Goal: Task Accomplishment & Management: Manage account settings

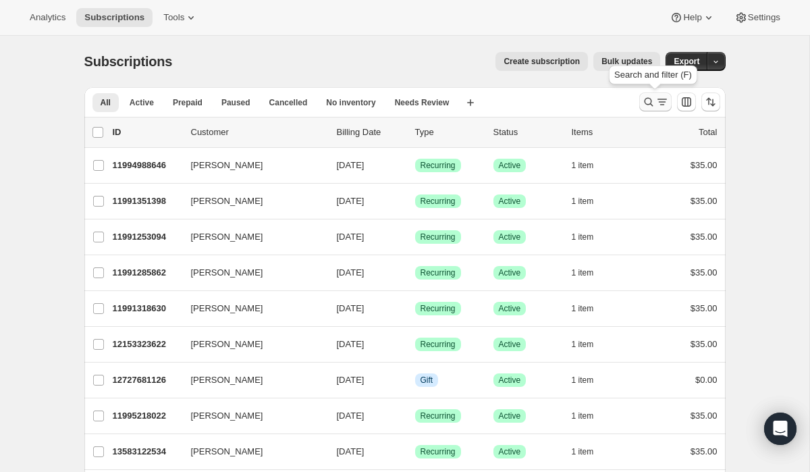
click at [645, 96] on icon "Search and filter results" at bounding box center [649, 102] width 14 height 14
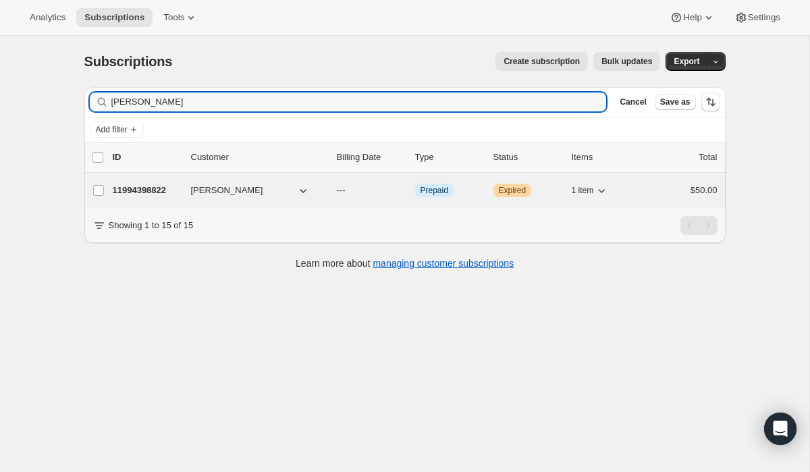
type input "[PERSON_NAME]"
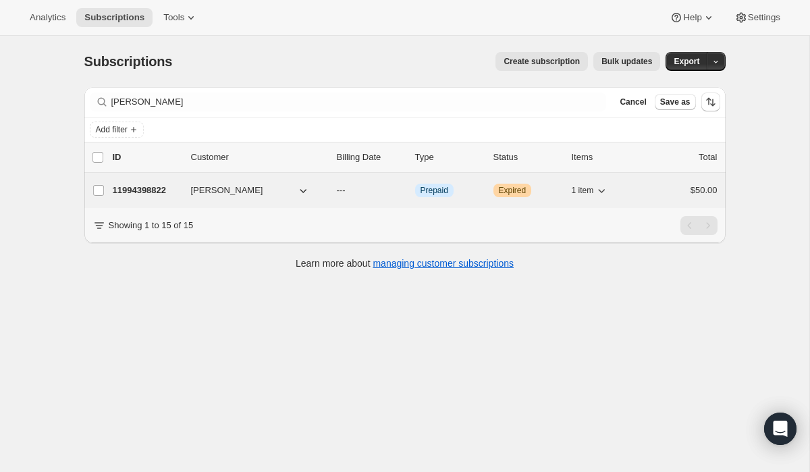
click at [163, 194] on p "11994398822" at bounding box center [147, 191] width 68 height 14
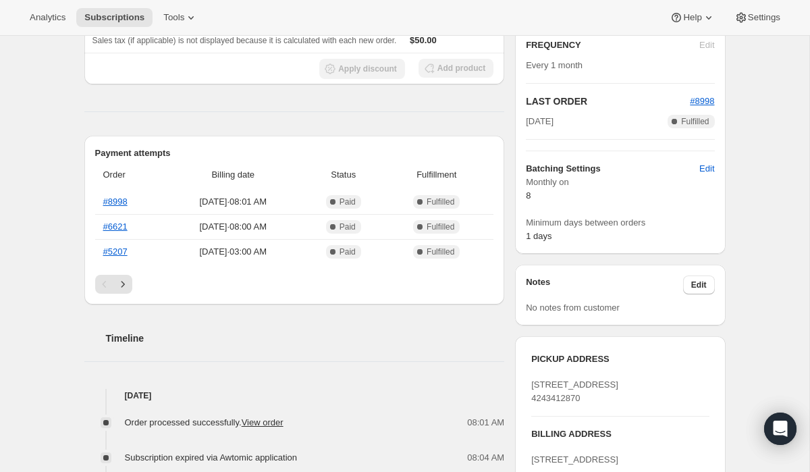
scroll to position [246, 0]
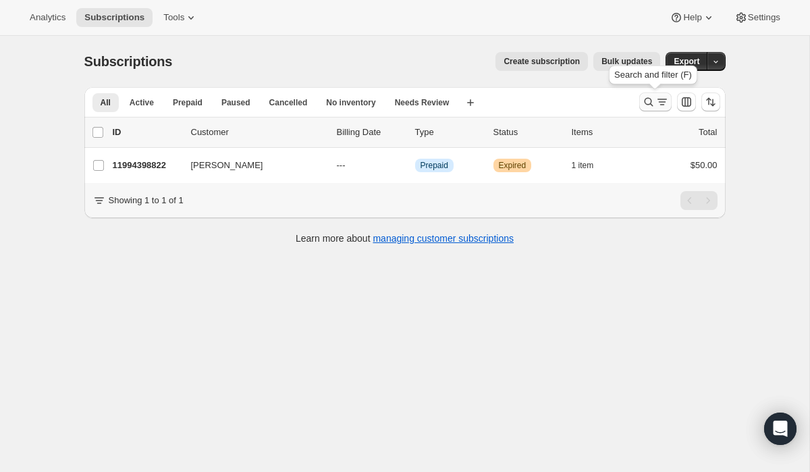
click at [645, 100] on icon "Search and filter results" at bounding box center [648, 102] width 9 height 9
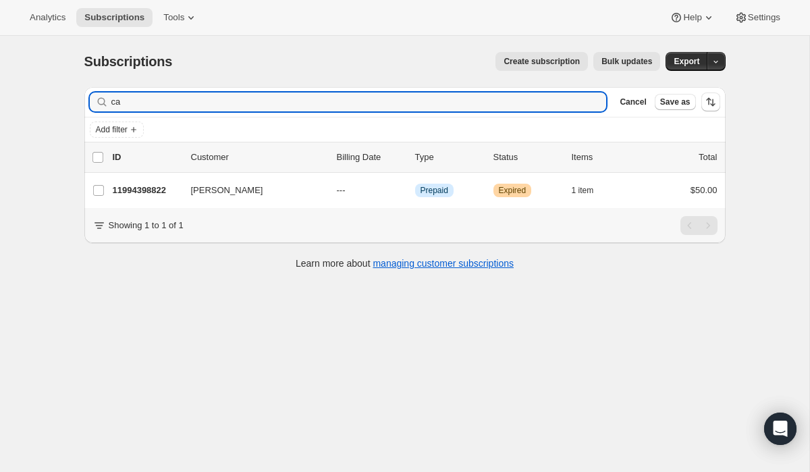
type input "c"
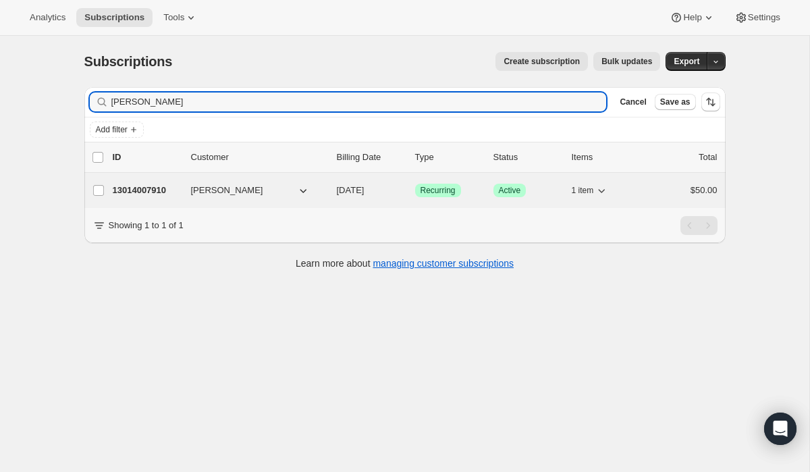
type input "[PERSON_NAME]"
click at [157, 194] on p "13014007910" at bounding box center [147, 191] width 68 height 14
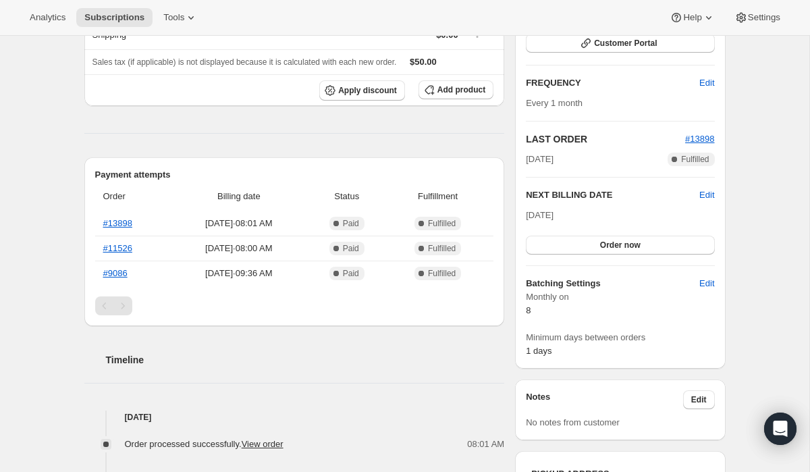
scroll to position [211, 0]
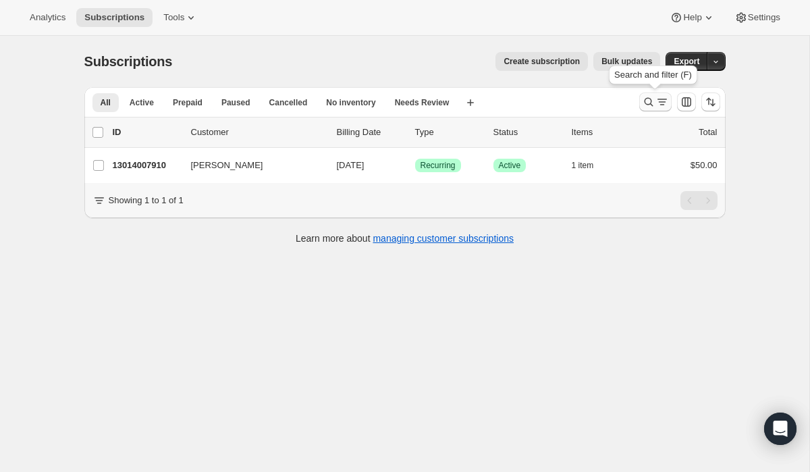
click at [648, 103] on icon "Search and filter results" at bounding box center [649, 102] width 14 height 14
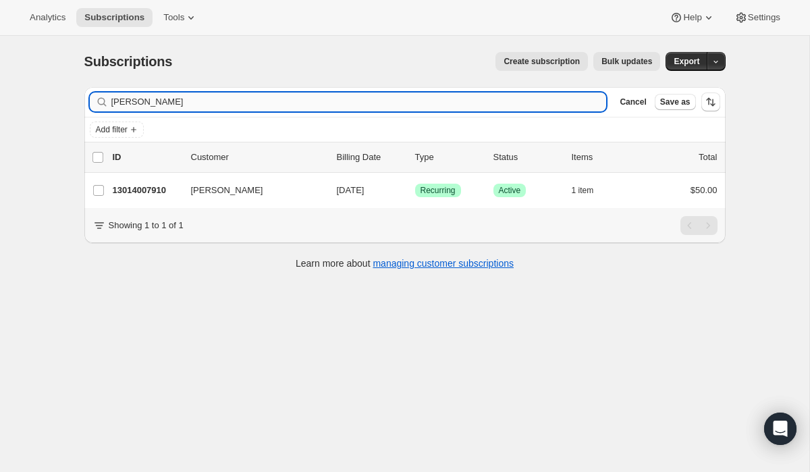
click at [202, 103] on input "[PERSON_NAME]" at bounding box center [359, 101] width 496 height 19
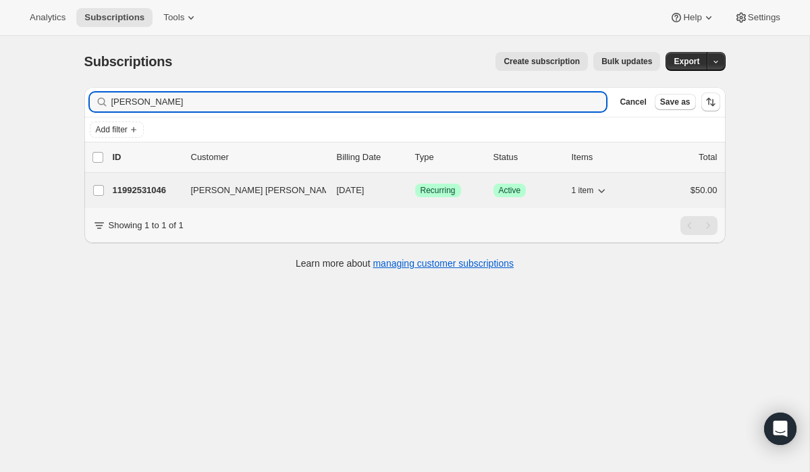
type input "[PERSON_NAME]"
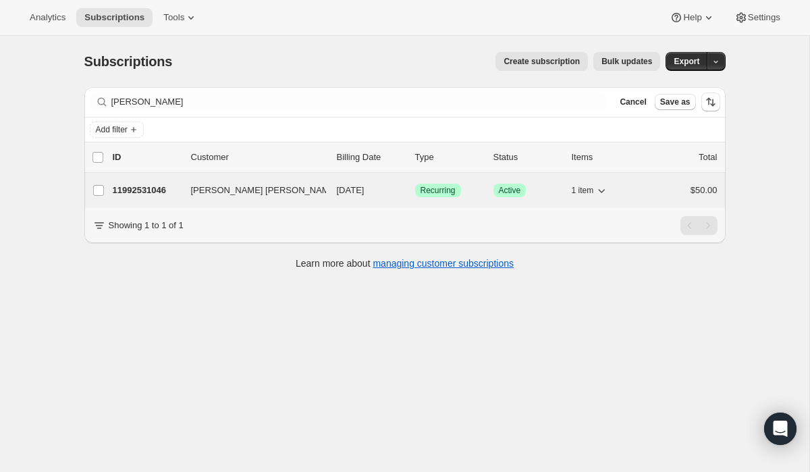
click at [136, 192] on p "11992531046" at bounding box center [147, 191] width 68 height 14
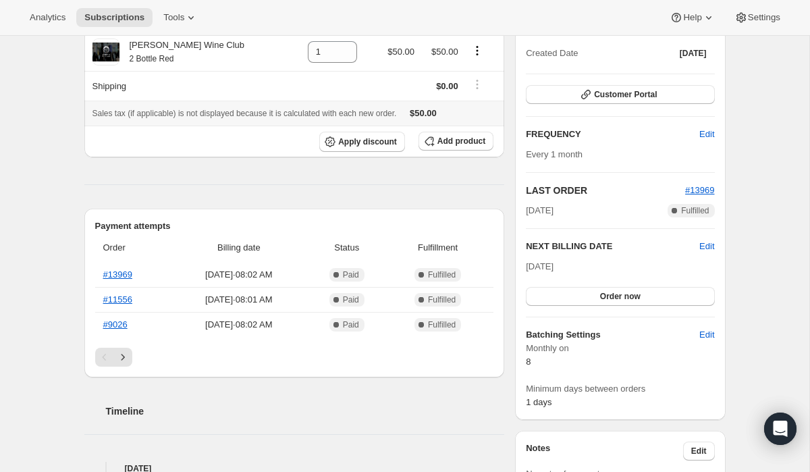
scroll to position [159, 0]
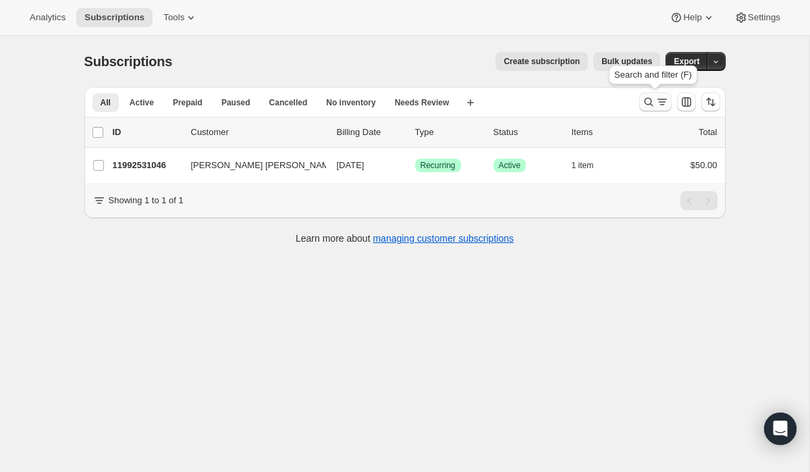
click at [651, 97] on icon "Search and filter results" at bounding box center [649, 102] width 14 height 14
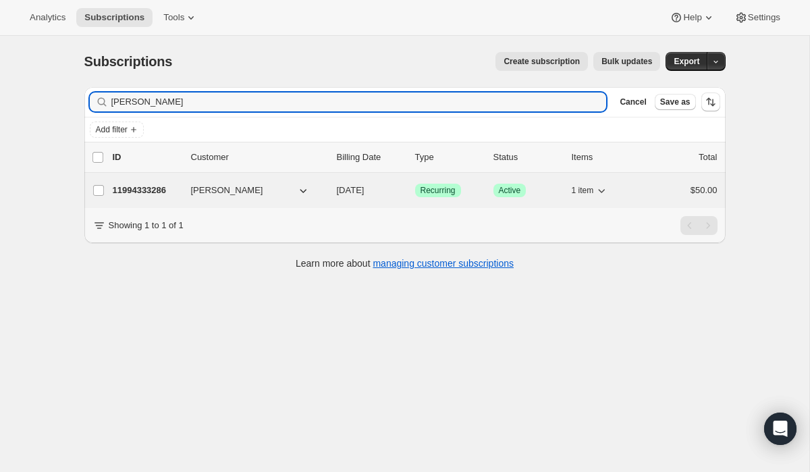
type input "[PERSON_NAME]"
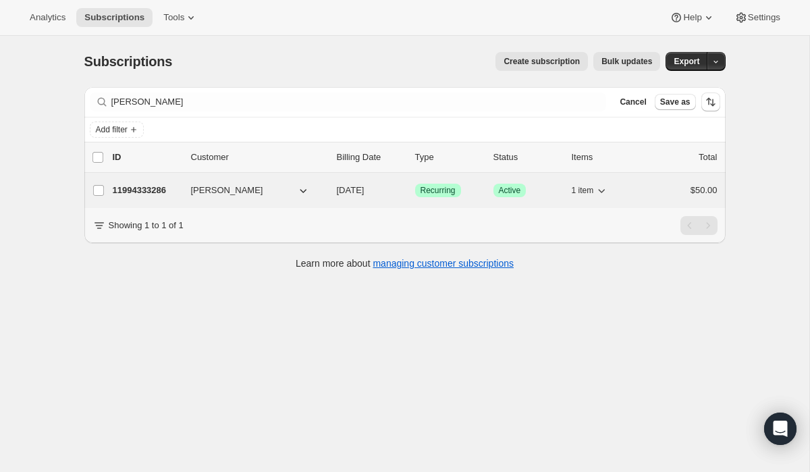
click at [147, 188] on p "11994333286" at bounding box center [147, 191] width 68 height 14
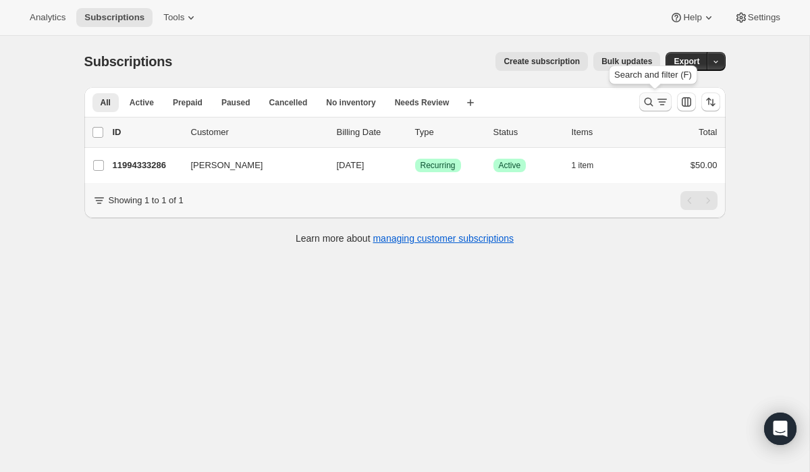
click at [650, 106] on icon "Search and filter results" at bounding box center [649, 102] width 14 height 14
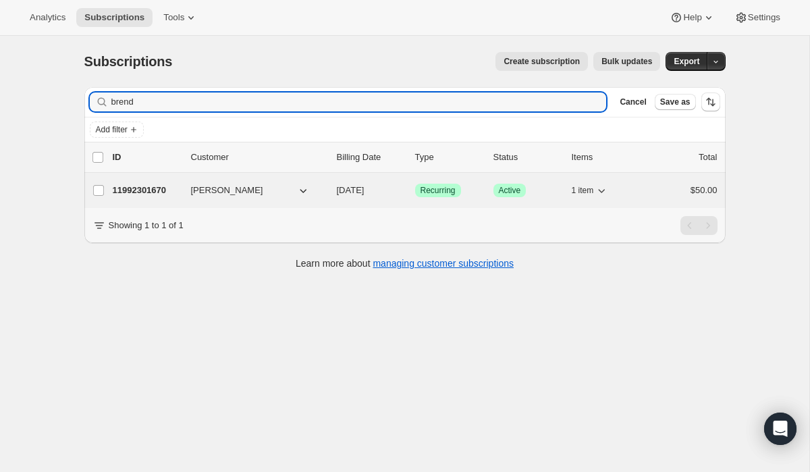
type input "brend"
click at [150, 186] on p "11992301670" at bounding box center [147, 191] width 68 height 14
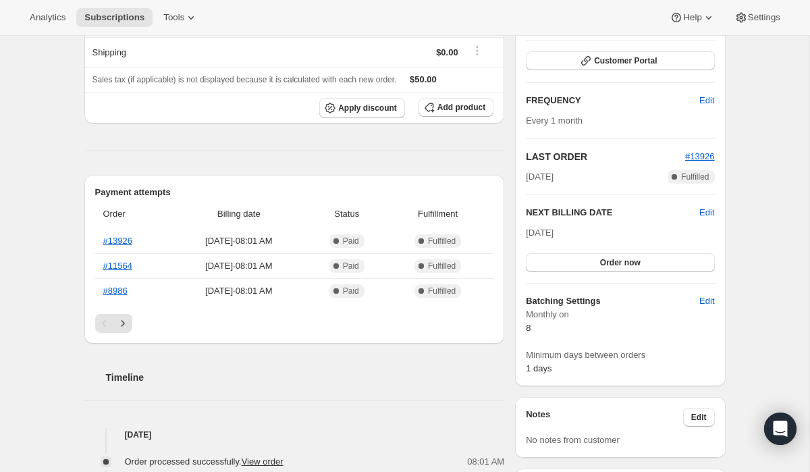
scroll to position [191, 0]
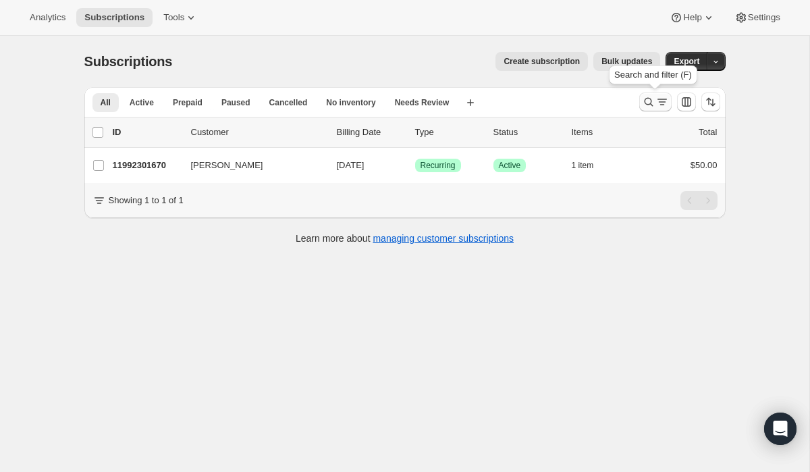
click at [643, 95] on button "Search and filter results" at bounding box center [655, 101] width 32 height 19
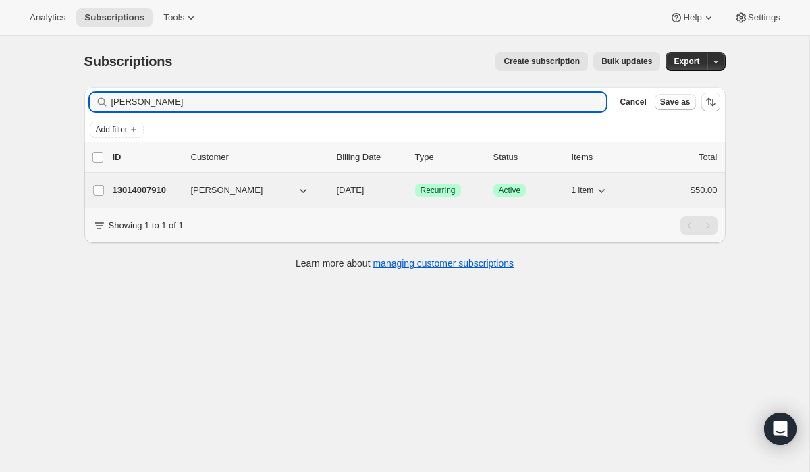
type input "[PERSON_NAME]"
click at [156, 186] on p "13014007910" at bounding box center [147, 191] width 68 height 14
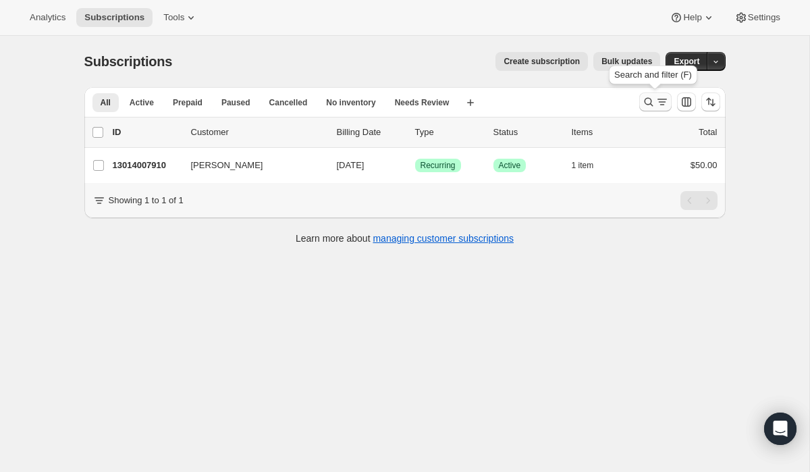
click at [650, 108] on icon "Search and filter results" at bounding box center [649, 102] width 14 height 14
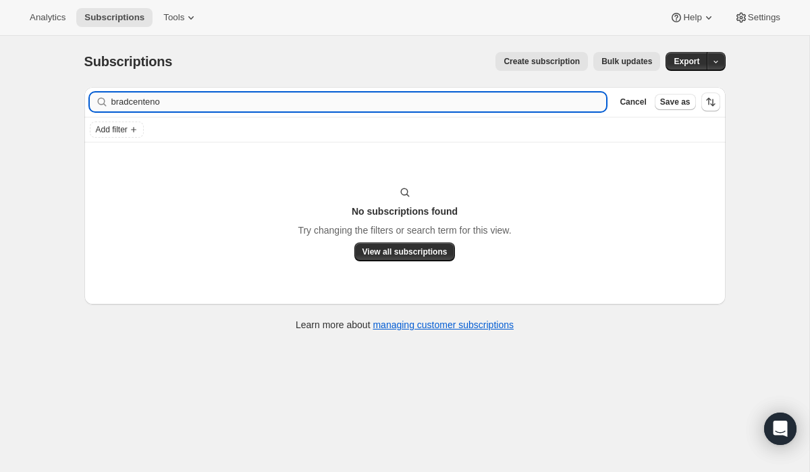
click at [189, 107] on input "bradcenteno" at bounding box center [359, 101] width 496 height 19
type input "[PERSON_NAME]"
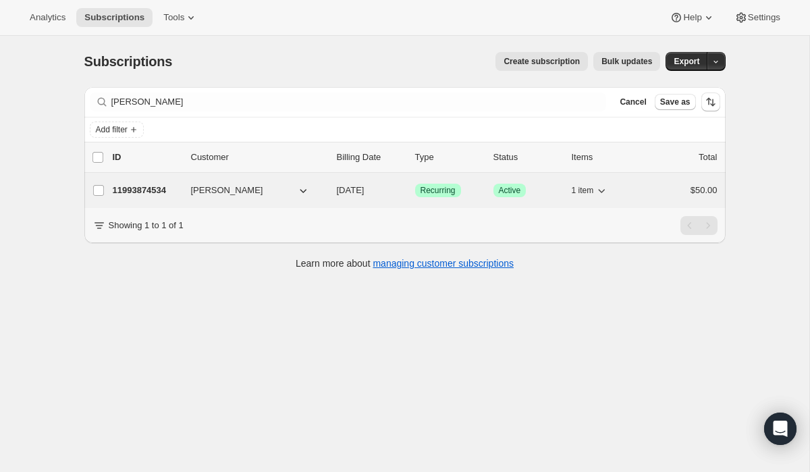
click at [147, 184] on p "11993874534" at bounding box center [147, 191] width 68 height 14
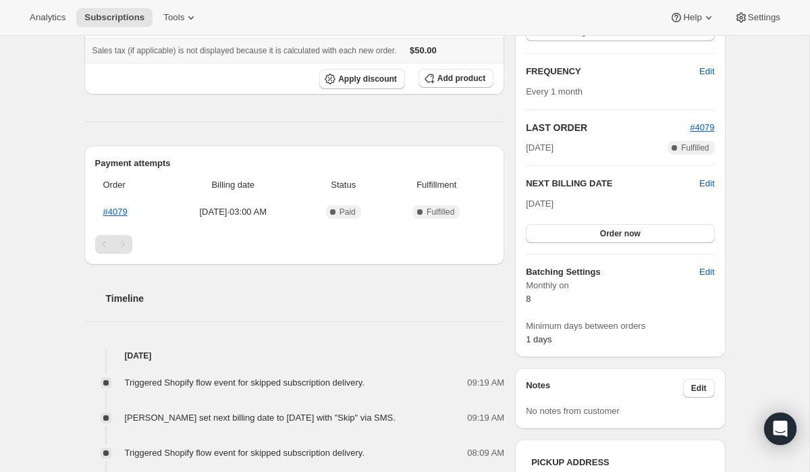
scroll to position [224, 0]
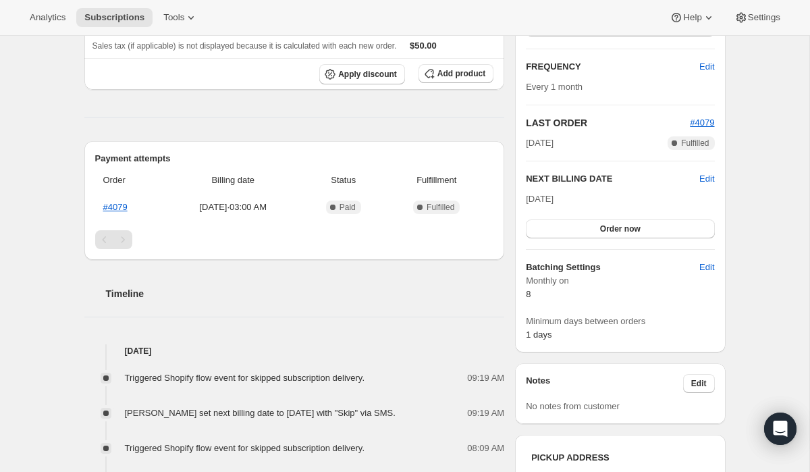
click at [126, 238] on div "Pagination" at bounding box center [122, 239] width 19 height 19
click at [230, 274] on div "Timeline" at bounding box center [294, 280] width 421 height 41
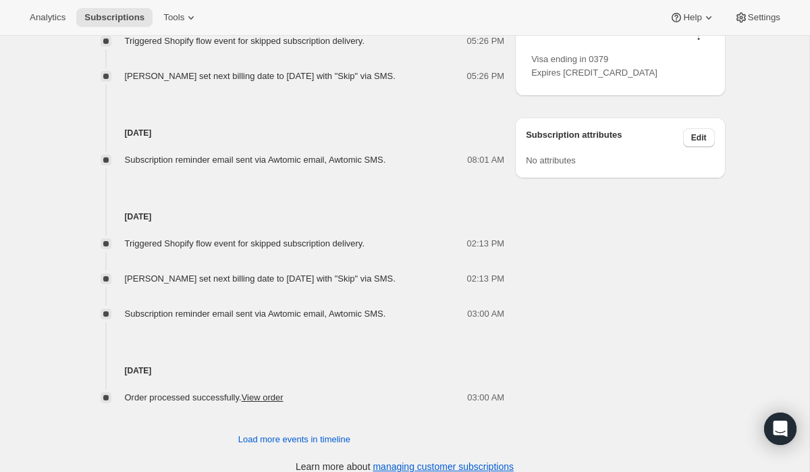
scroll to position [853, 0]
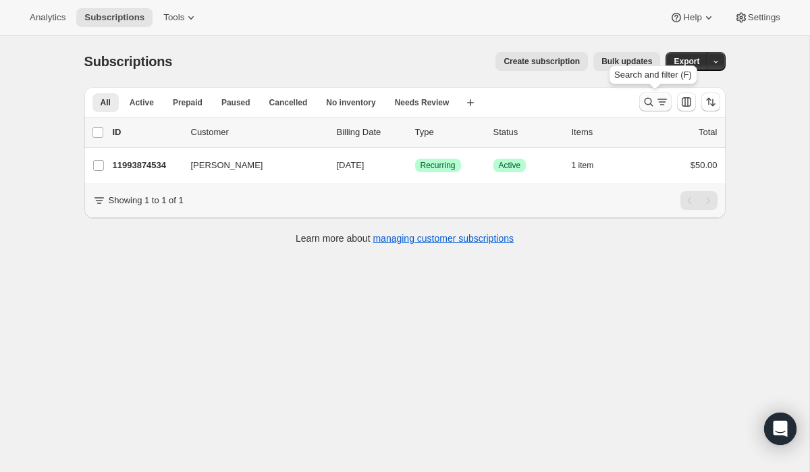
click at [645, 103] on icon "Search and filter results" at bounding box center [648, 102] width 9 height 9
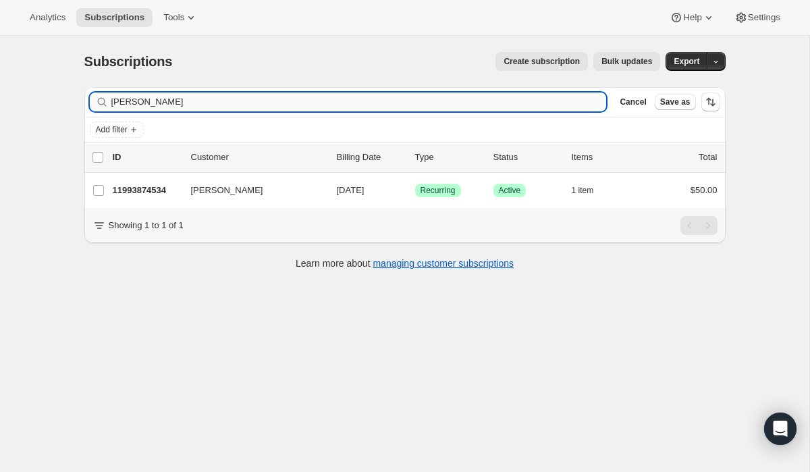
click at [319, 104] on input "[PERSON_NAME]" at bounding box center [359, 101] width 496 height 19
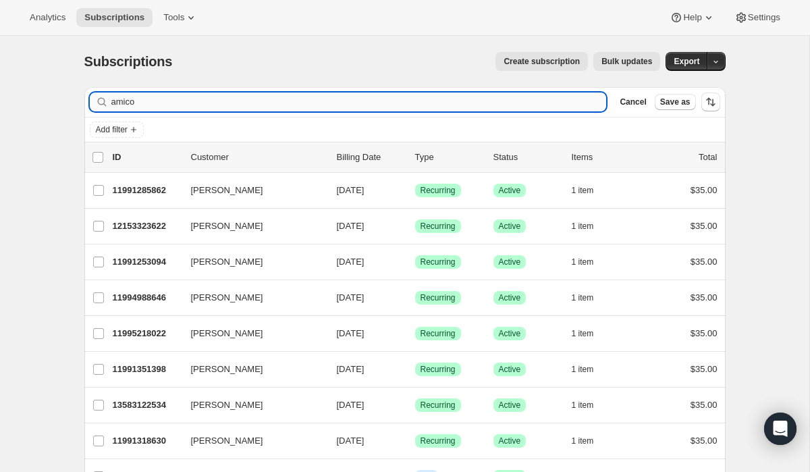
type input "amico"
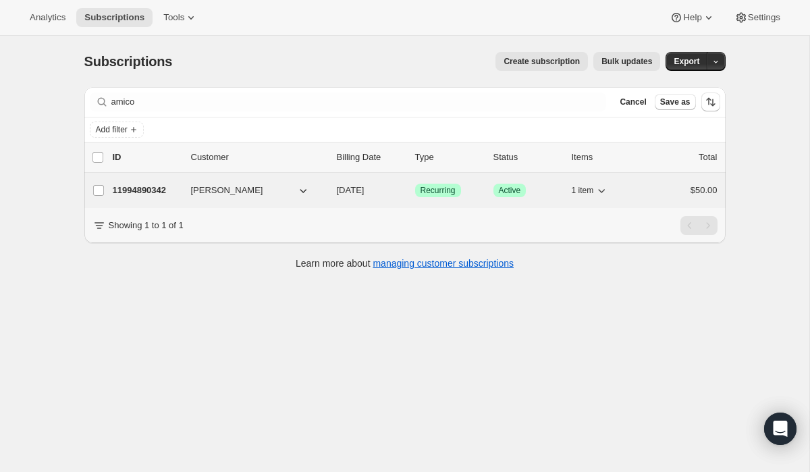
click at [138, 190] on p "11994890342" at bounding box center [147, 191] width 68 height 14
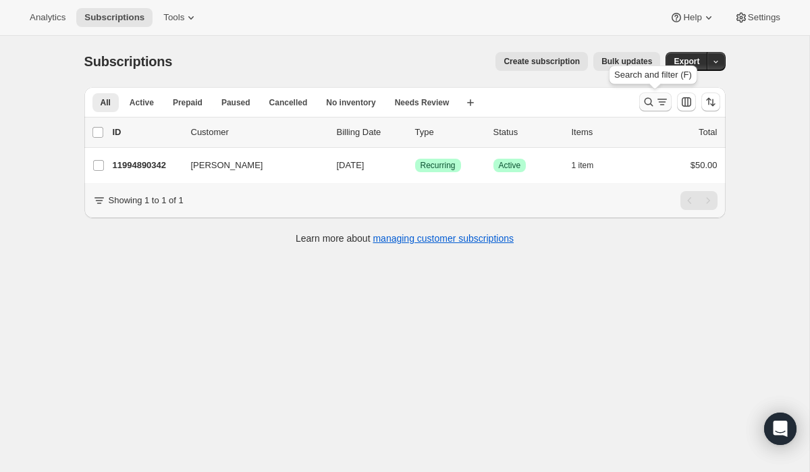
click at [641, 103] on button "Search and filter results" at bounding box center [655, 101] width 32 height 19
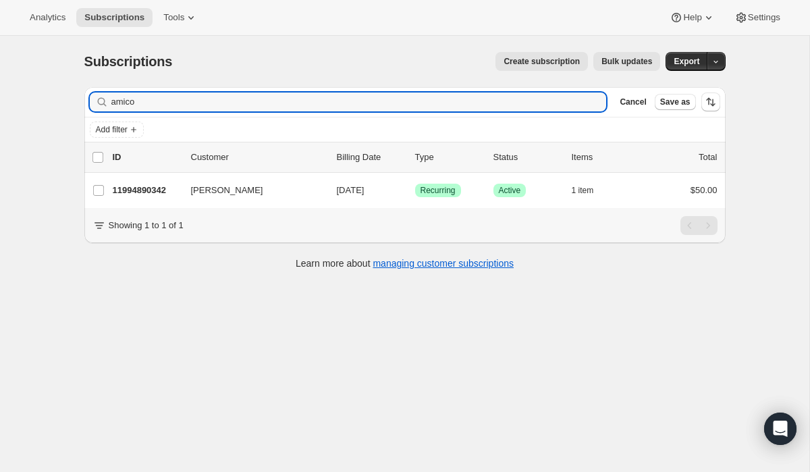
drag, startPoint x: 193, startPoint y: 100, endPoint x: 55, endPoint y: 95, distance: 138.5
click at [55, 95] on div "Subscriptions. This page is ready Subscriptions Create subscription Bulk update…" at bounding box center [405, 272] width 810 height 472
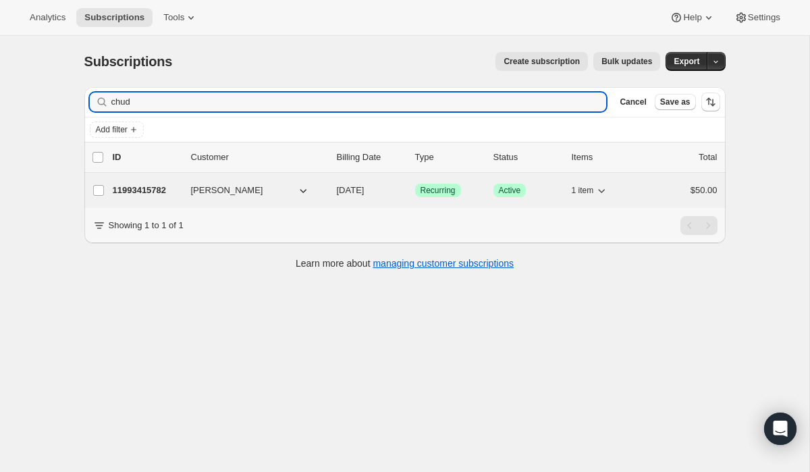
type input "chud"
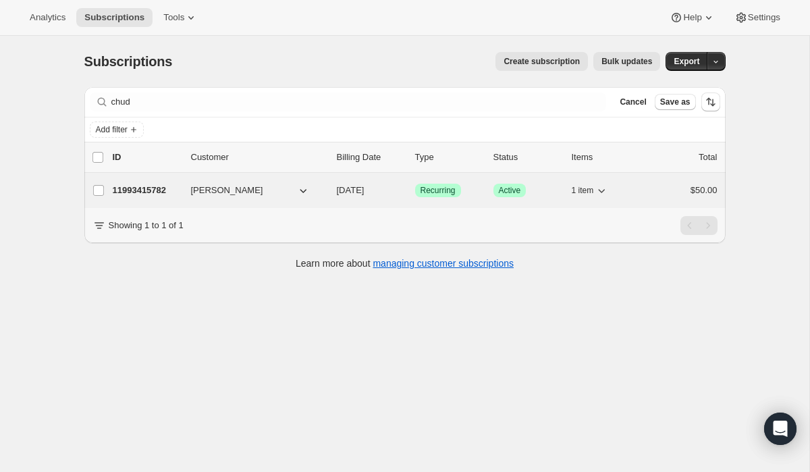
click at [156, 189] on p "11993415782" at bounding box center [147, 191] width 68 height 14
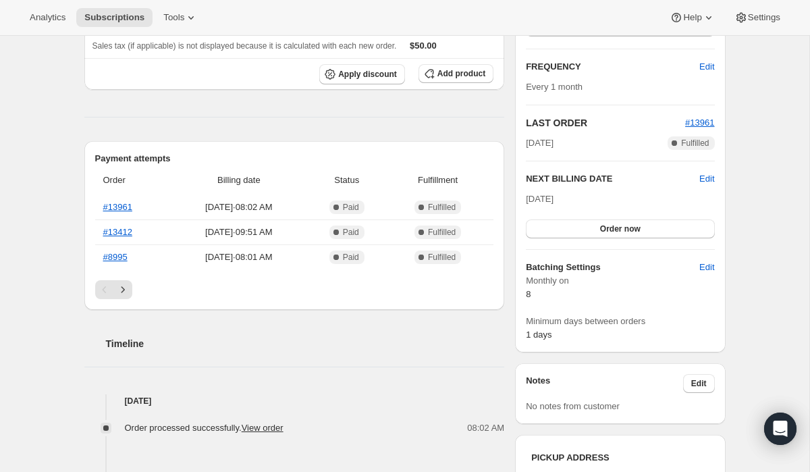
scroll to position [225, 0]
click at [132, 280] on div "Pagination" at bounding box center [294, 289] width 399 height 19
click at [126, 288] on icon "Next" at bounding box center [123, 289] width 14 height 14
click at [127, 291] on icon "Next" at bounding box center [123, 289] width 14 height 14
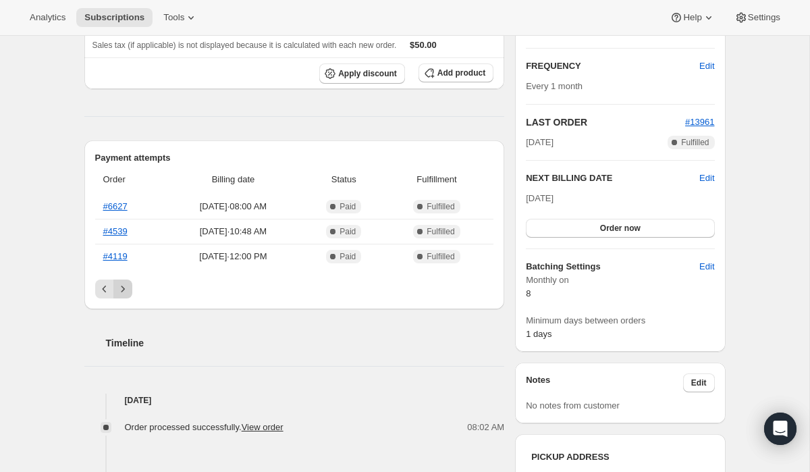
click at [127, 291] on div "Pagination" at bounding box center [122, 289] width 19 height 19
click at [102, 290] on icon "Previous" at bounding box center [105, 289] width 14 height 14
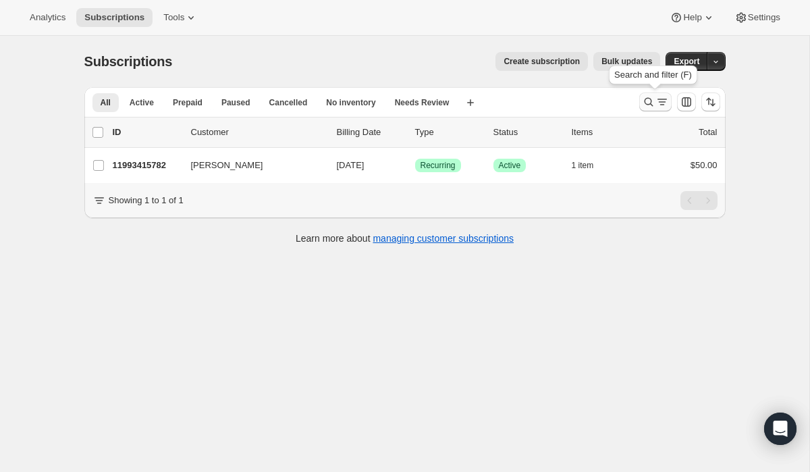
click at [644, 97] on icon "Search and filter results" at bounding box center [649, 102] width 14 height 14
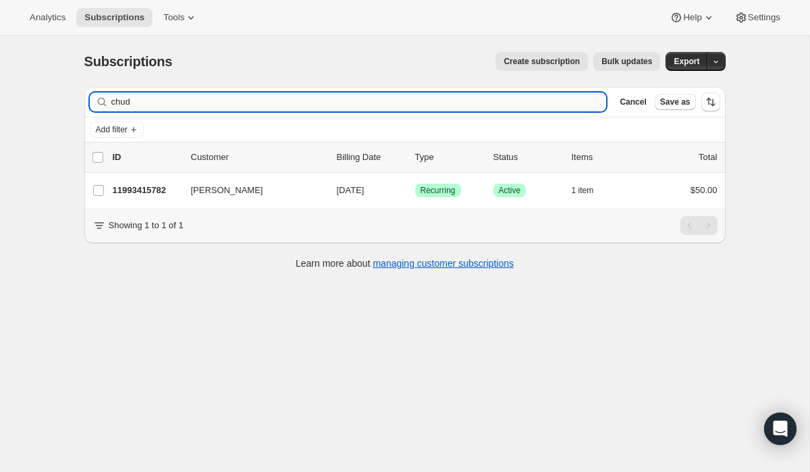
click at [317, 105] on input "chud" at bounding box center [359, 101] width 496 height 19
type input "[PERSON_NAME]"
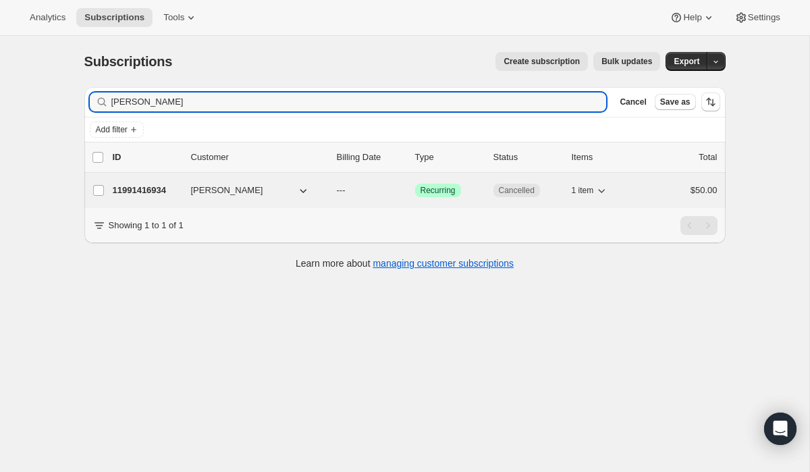
click at [140, 184] on p "11991416934" at bounding box center [147, 191] width 68 height 14
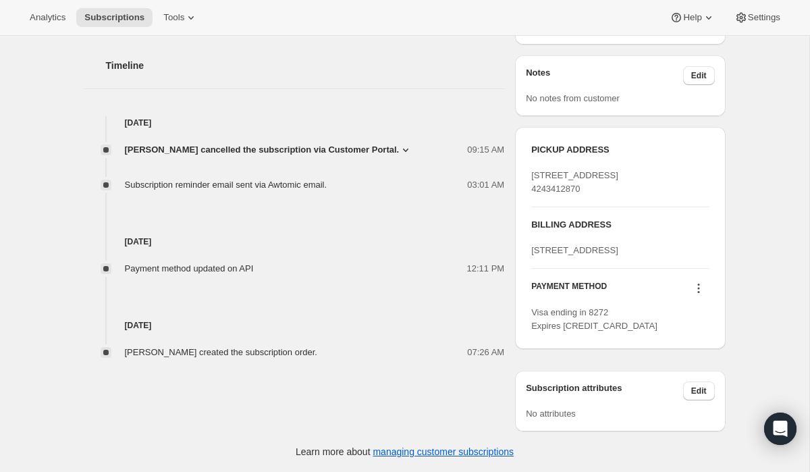
scroll to position [446, 0]
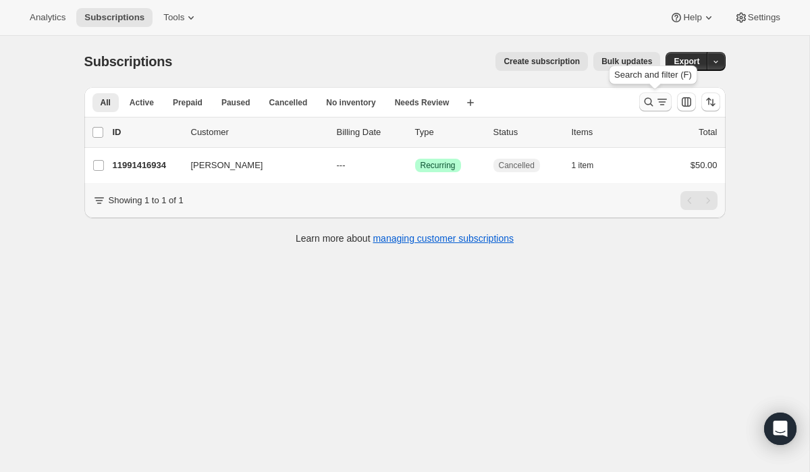
click at [654, 100] on icon "Search and filter results" at bounding box center [649, 102] width 14 height 14
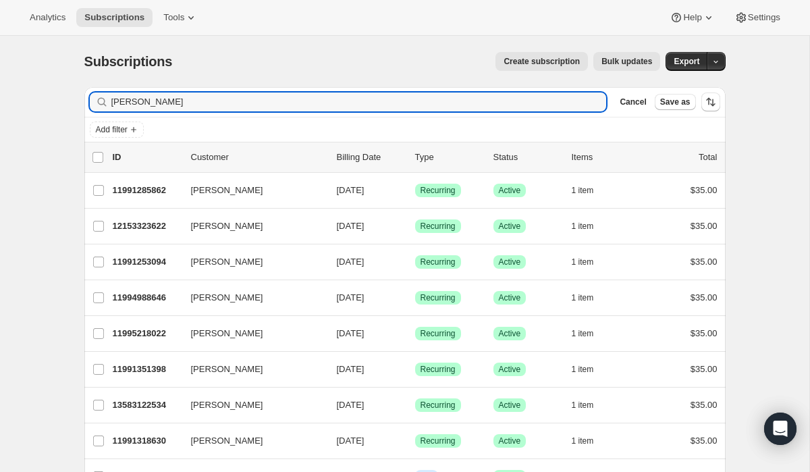
type input "[PERSON_NAME]"
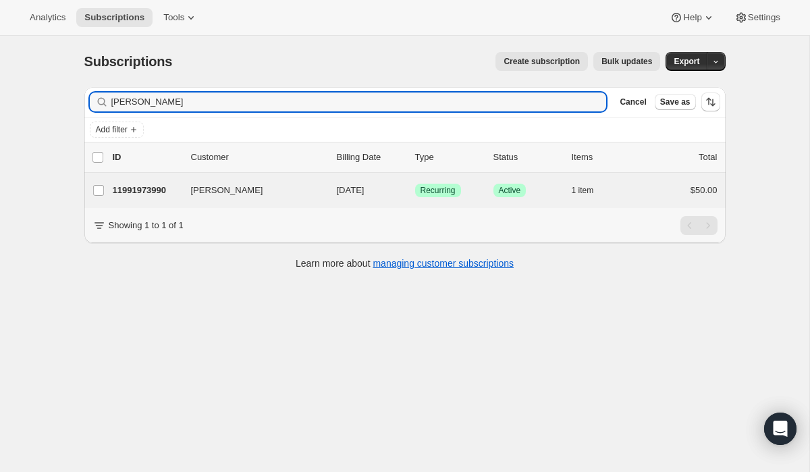
click at [165, 180] on div "[PERSON_NAME] 11991973990 [PERSON_NAME] [DATE] Success Recurring Success Active…" at bounding box center [404, 190] width 641 height 35
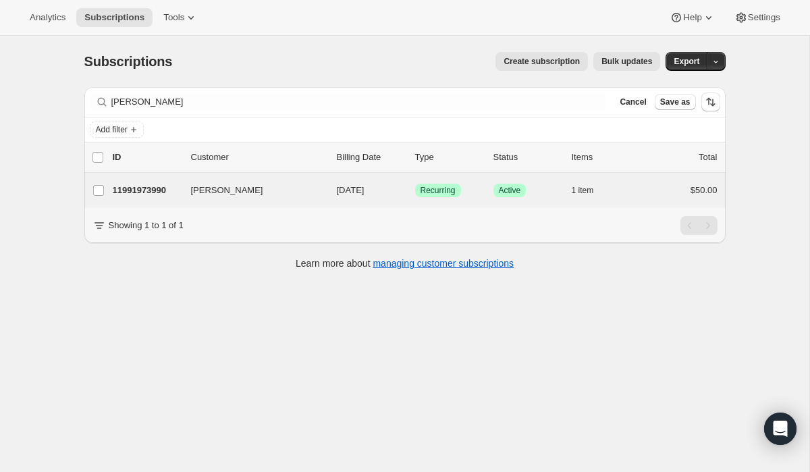
click at [149, 201] on div "[PERSON_NAME] 11991973990 [PERSON_NAME] [DATE] Success Recurring Success Active…" at bounding box center [404, 190] width 641 height 35
click at [148, 196] on p "11991973990" at bounding box center [147, 191] width 68 height 14
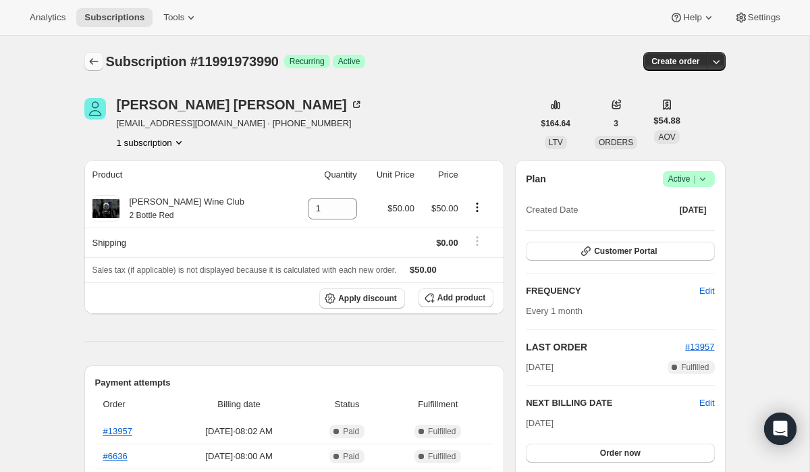
click at [101, 60] on button "Subscriptions" at bounding box center [93, 61] width 19 height 19
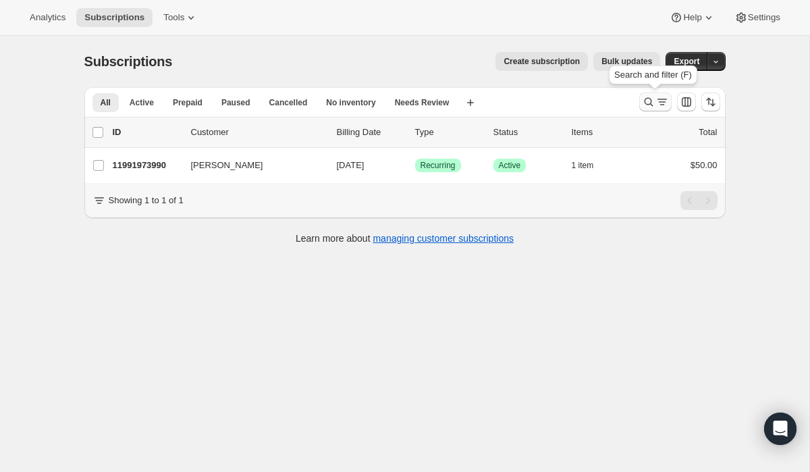
click at [645, 101] on icon "Search and filter results" at bounding box center [649, 102] width 14 height 14
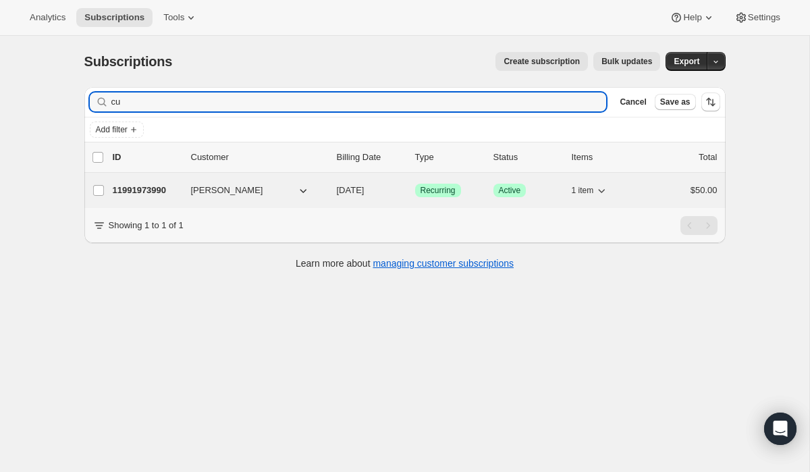
type input "c"
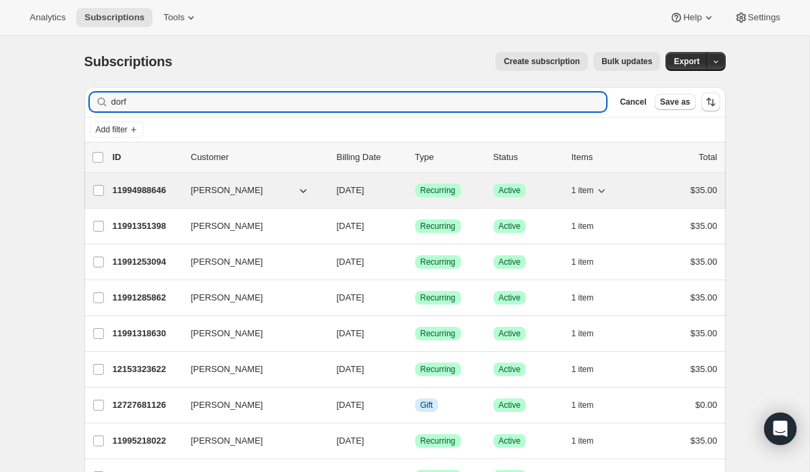
type input "dorf"
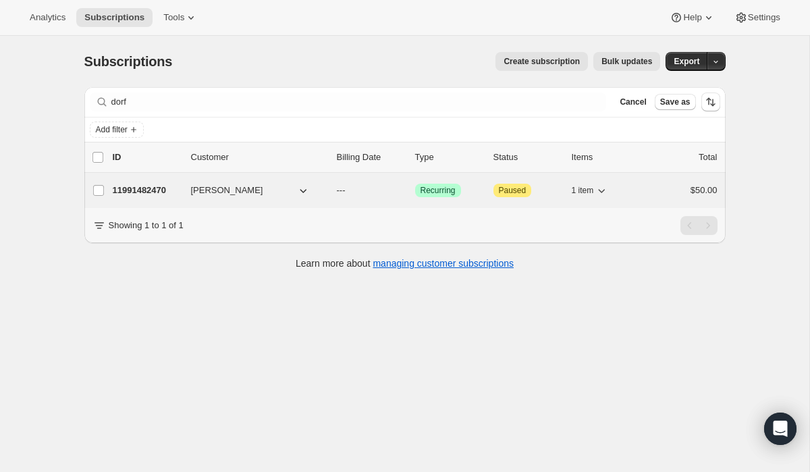
click at [146, 187] on p "11991482470" at bounding box center [147, 191] width 68 height 14
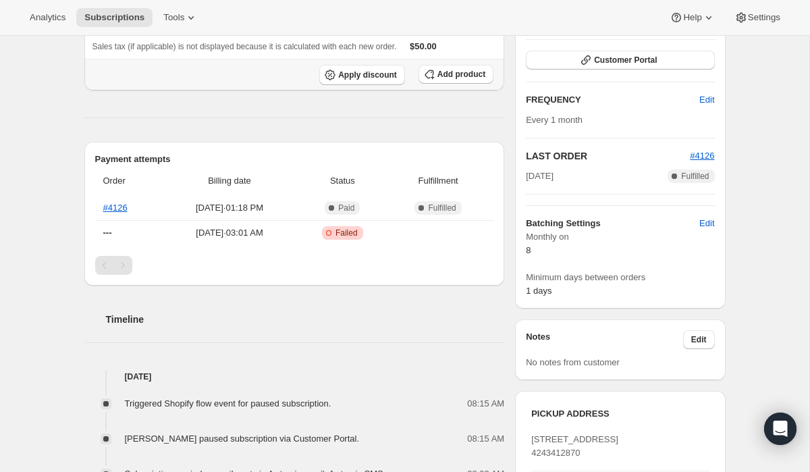
scroll to position [225, 0]
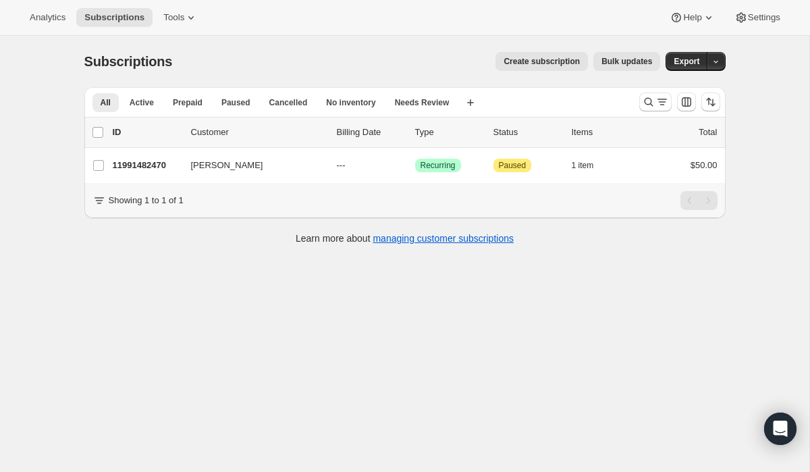
click at [641, 112] on div at bounding box center [680, 101] width 92 height 27
click at [648, 92] on button "Search and filter results" at bounding box center [655, 101] width 32 height 19
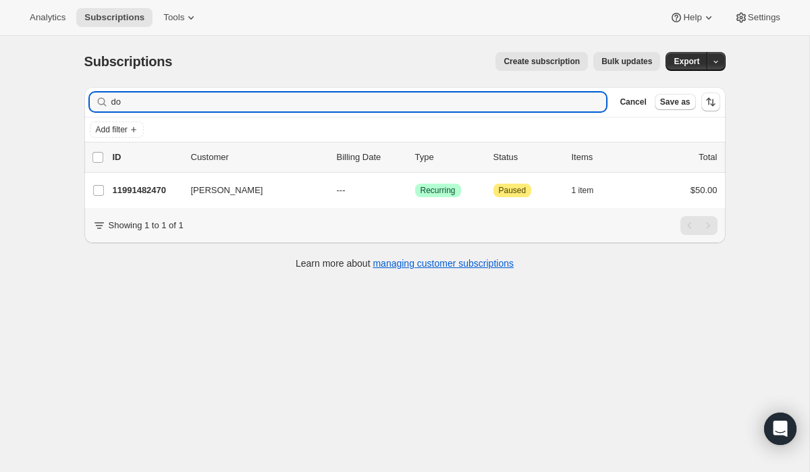
type input "d"
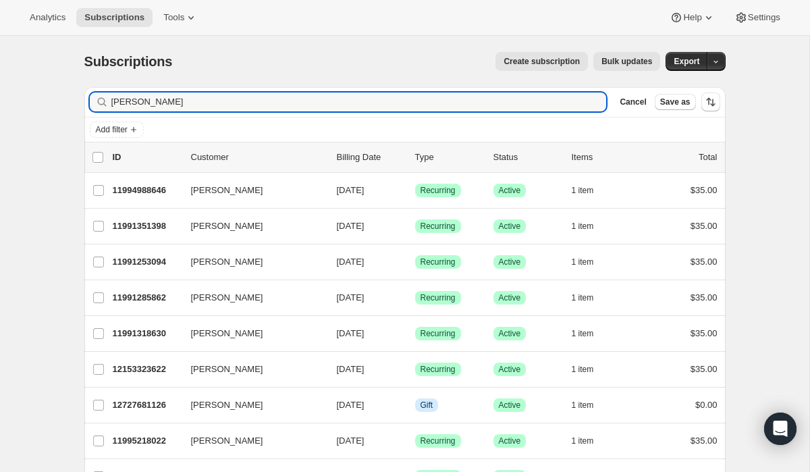
type input "[PERSON_NAME]"
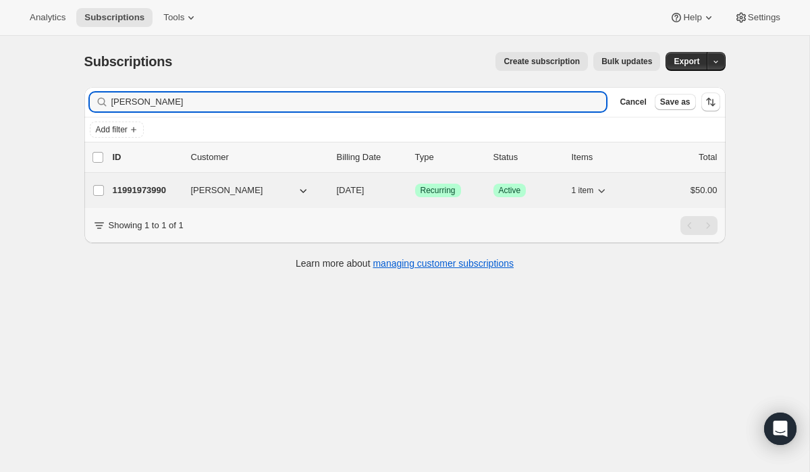
click at [140, 190] on p "11991973990" at bounding box center [147, 191] width 68 height 14
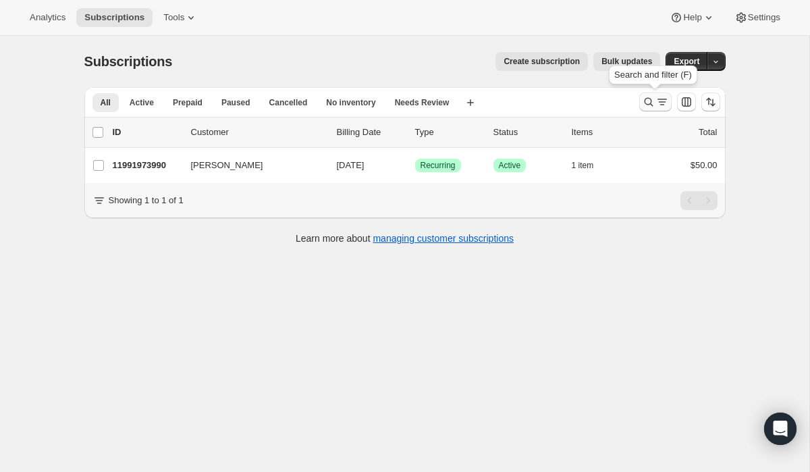
click at [641, 98] on button "Search and filter results" at bounding box center [655, 101] width 32 height 19
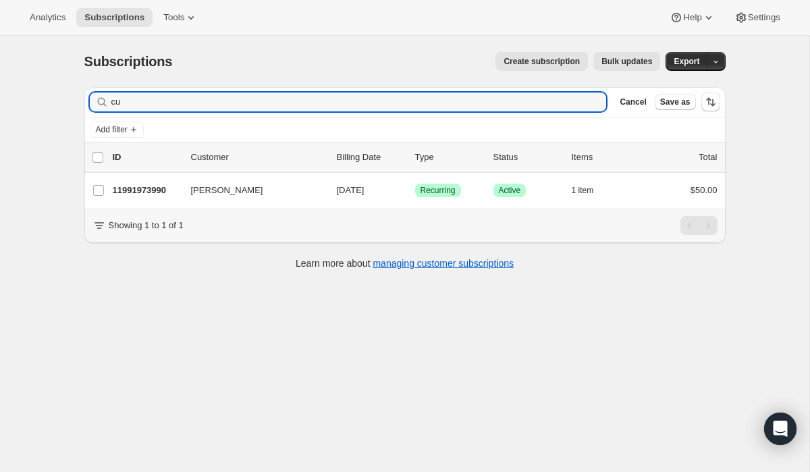
type input "c"
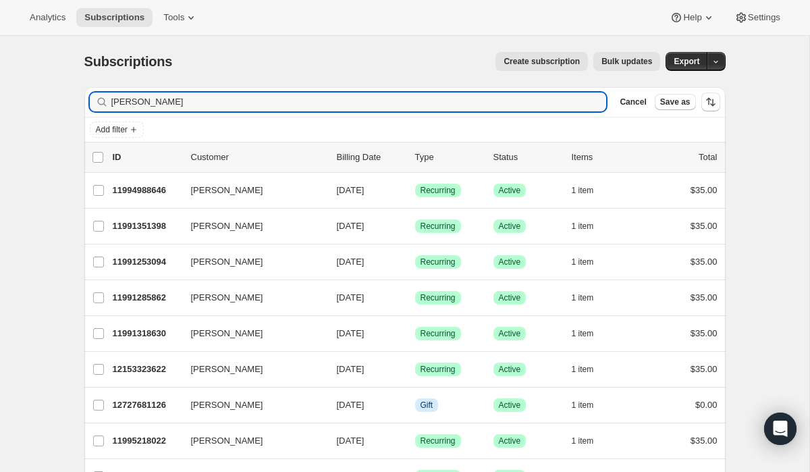
type input "[PERSON_NAME]"
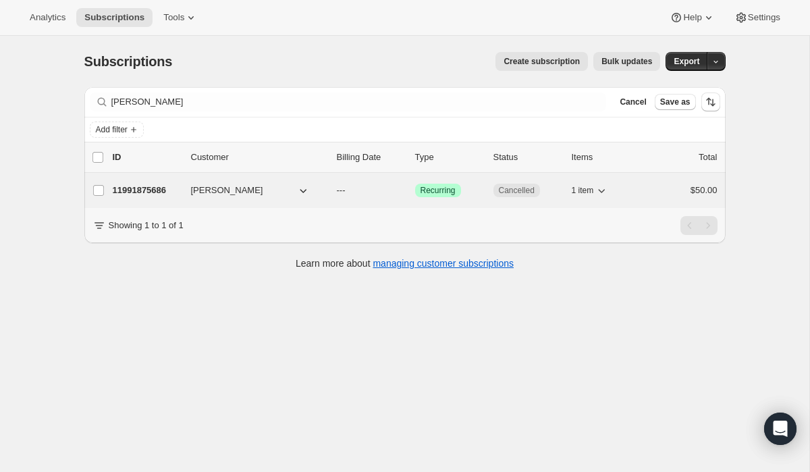
click at [120, 194] on p "11991875686" at bounding box center [147, 191] width 68 height 14
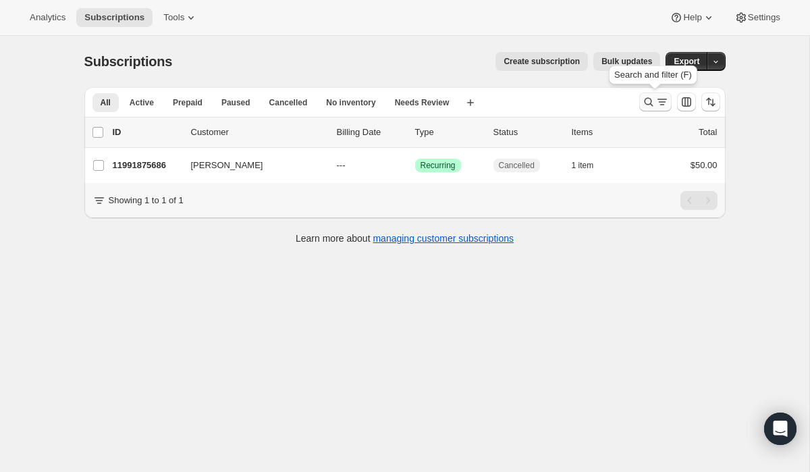
click at [650, 106] on icon "Search and filter results" at bounding box center [649, 102] width 14 height 14
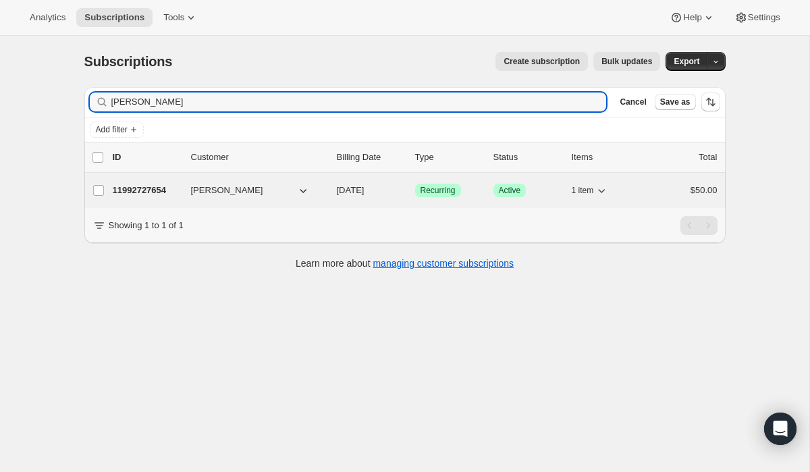
type input "[PERSON_NAME]"
click at [151, 194] on p "11992727654" at bounding box center [147, 191] width 68 height 14
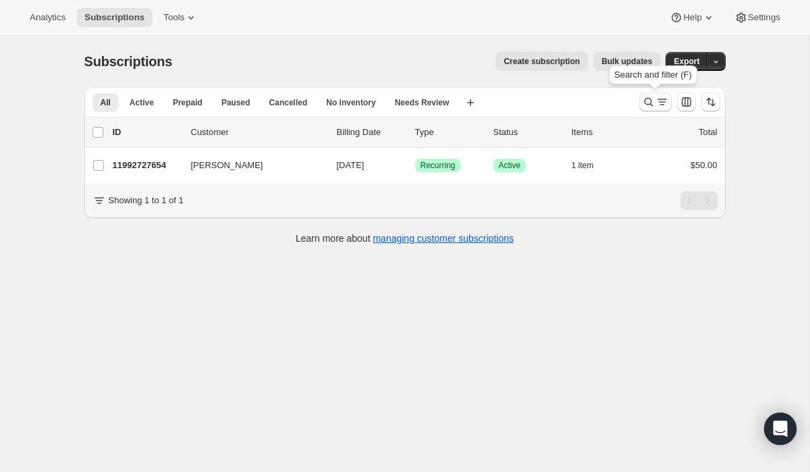
click at [643, 100] on icon "Search and filter results" at bounding box center [649, 102] width 14 height 14
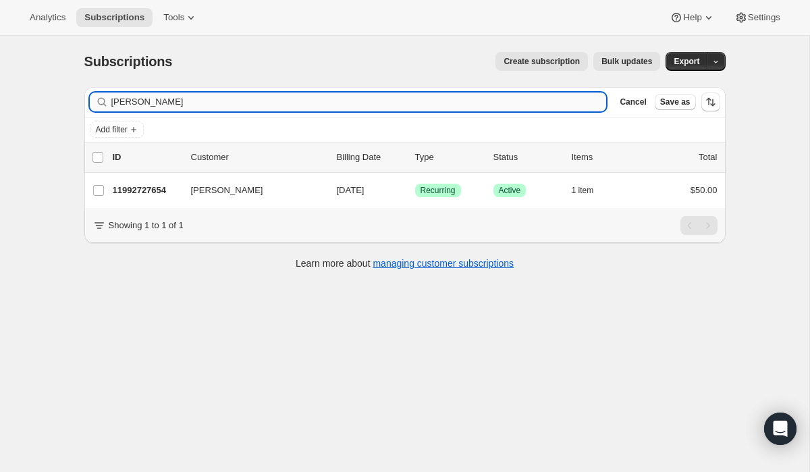
click at [267, 99] on input "[PERSON_NAME]" at bounding box center [359, 101] width 496 height 19
type input "[PERSON_NAME]"
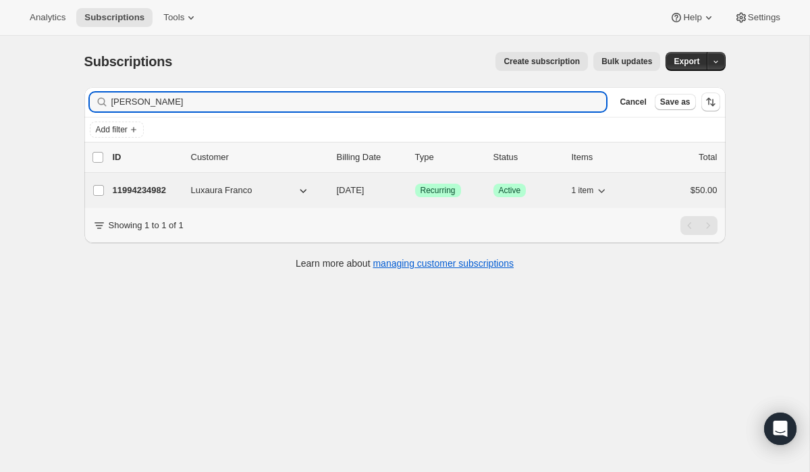
click at [152, 186] on p "11994234982" at bounding box center [147, 191] width 68 height 14
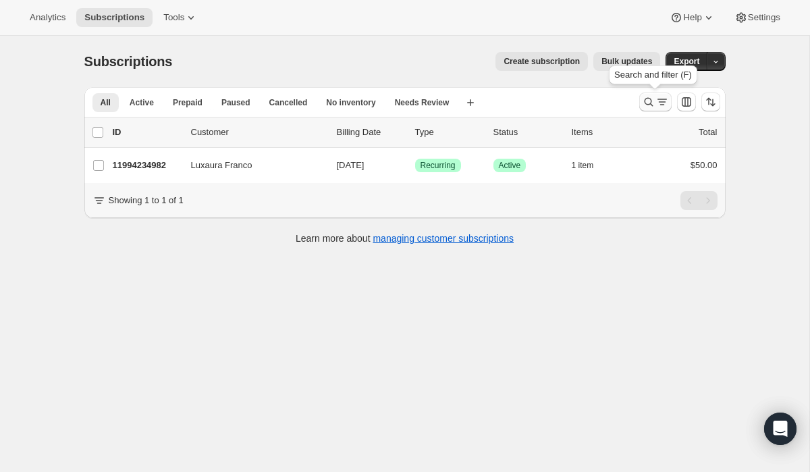
click at [646, 104] on icon "Search and filter results" at bounding box center [648, 102] width 9 height 9
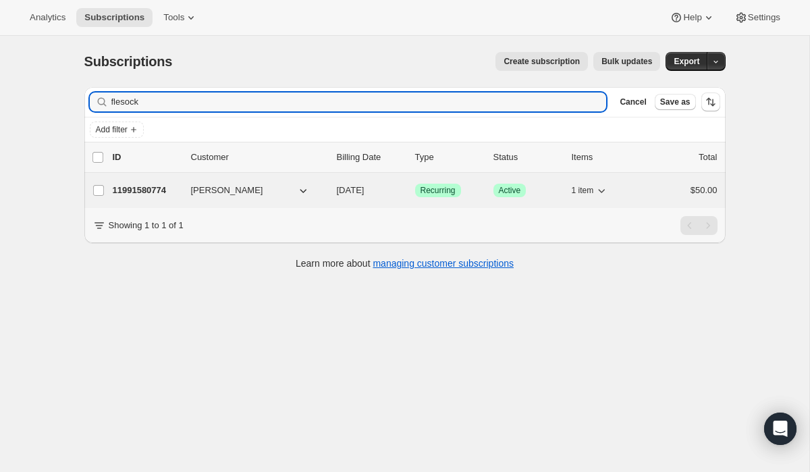
type input "flesock"
click at [146, 189] on p "11991580774" at bounding box center [147, 191] width 68 height 14
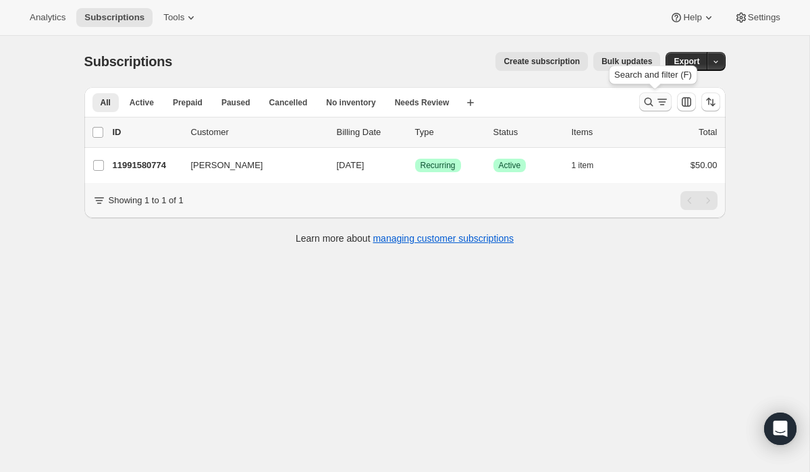
click at [651, 98] on icon "Search and filter results" at bounding box center [649, 102] width 14 height 14
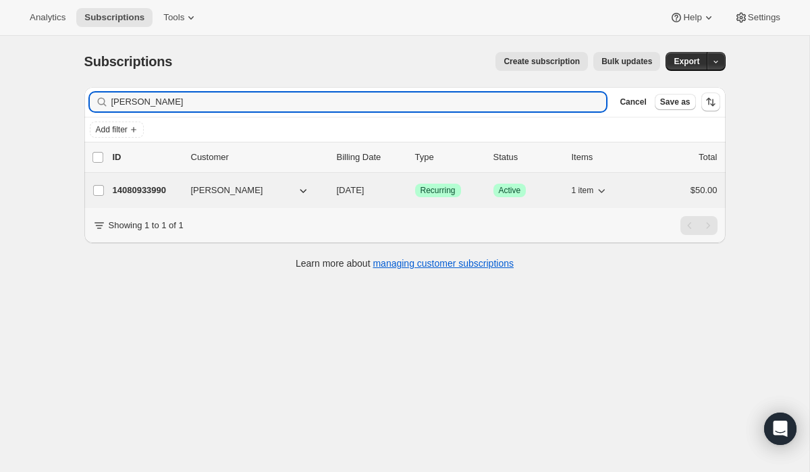
type input "[PERSON_NAME]"
click at [141, 181] on div "14080933990 [PERSON_NAME] [DATE] Success Recurring Success Active 1 item $50.00" at bounding box center [415, 190] width 605 height 19
